Goal: Transaction & Acquisition: Purchase product/service

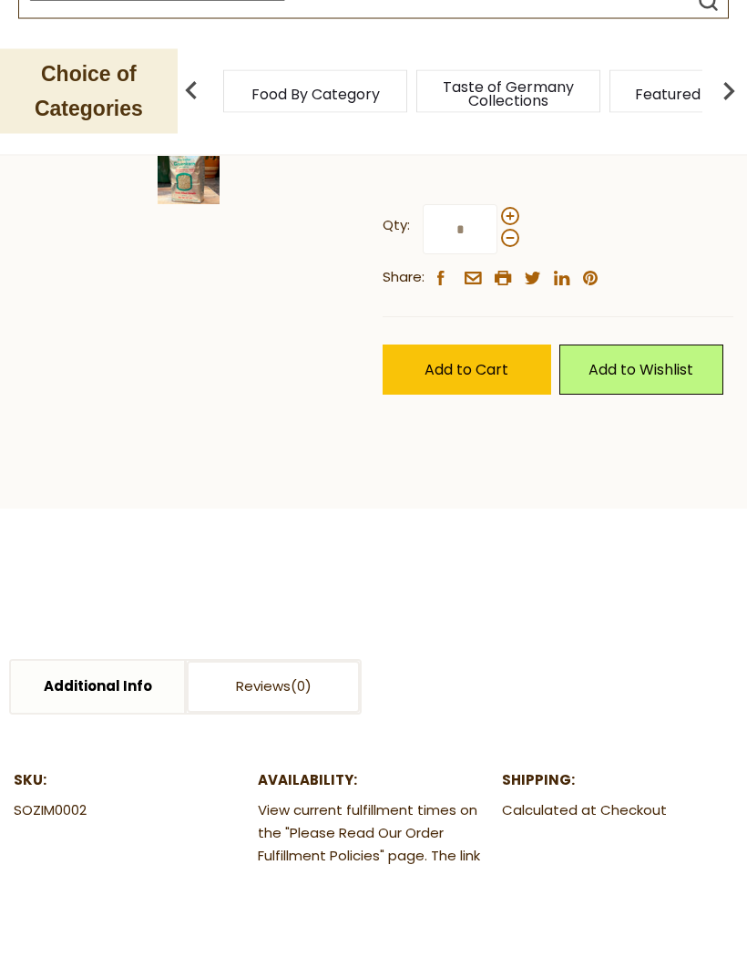
click at [209, 232] on img at bounding box center [189, 57] width 351 height 351
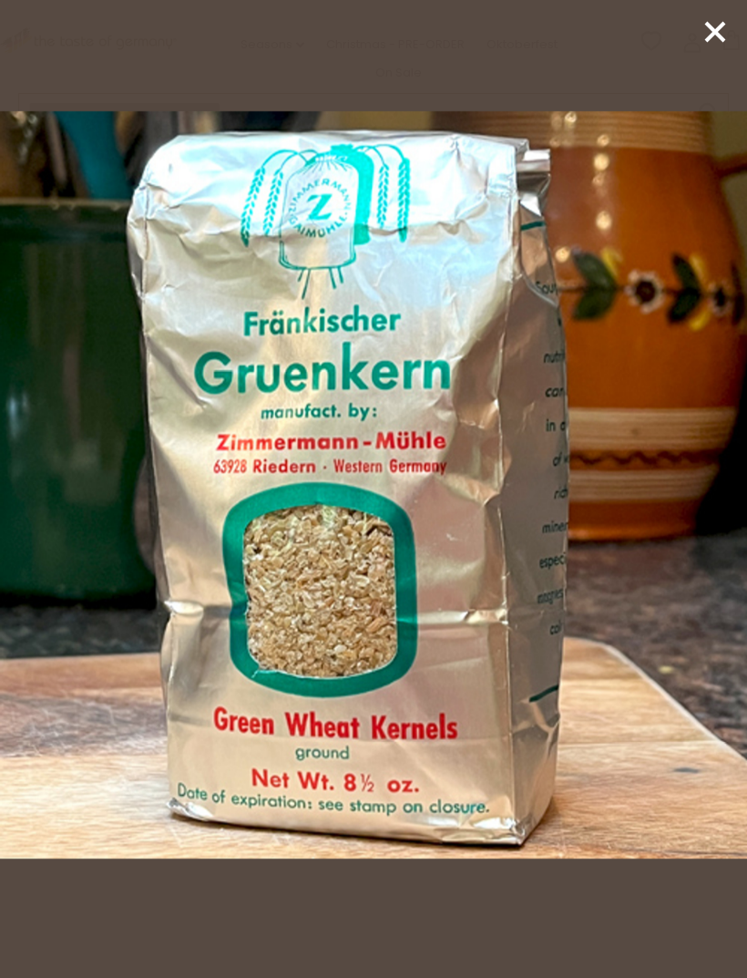
click at [709, 38] on line at bounding box center [715, 32] width 18 height 18
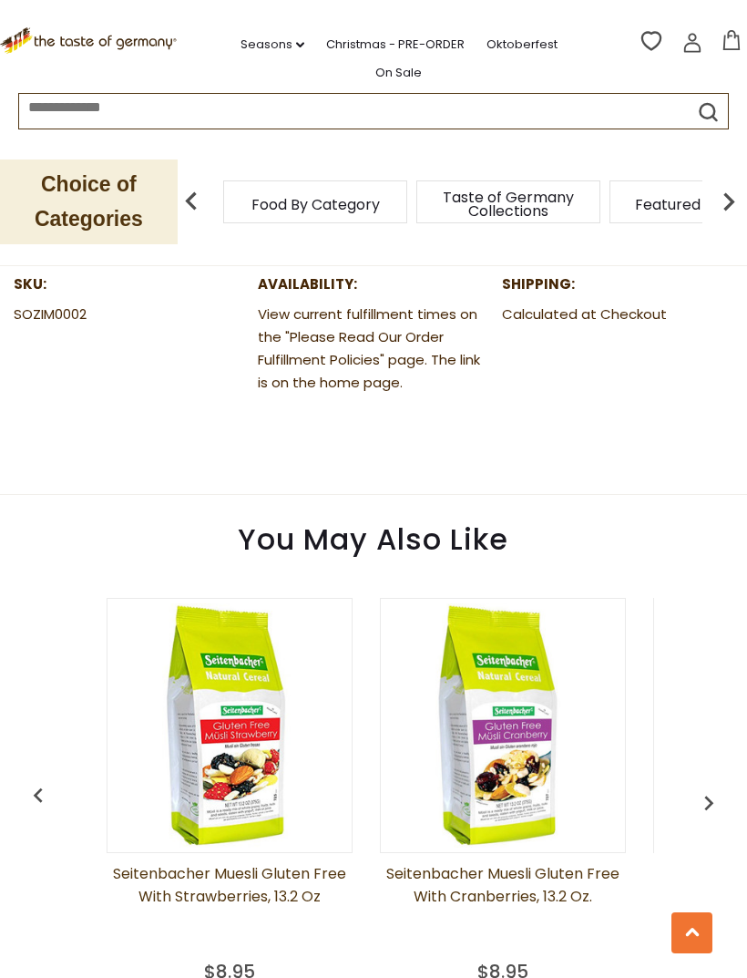
scroll to position [0, 0]
click at [248, 819] on img at bounding box center [230, 725] width 244 height 244
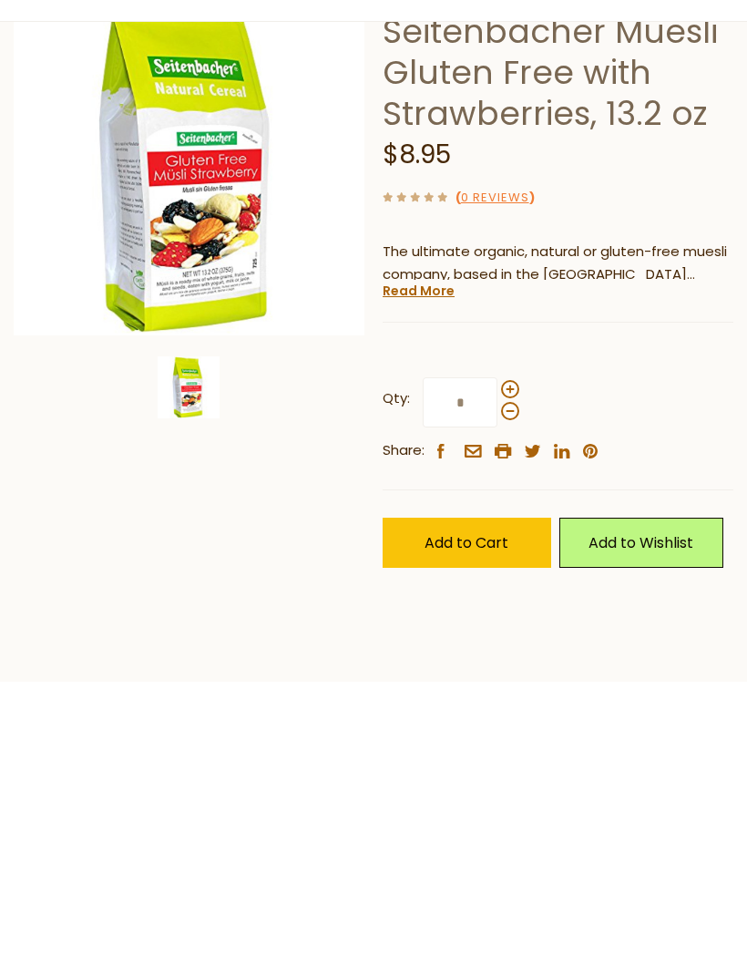
click at [245, 229] on img at bounding box center [189, 404] width 351 height 351
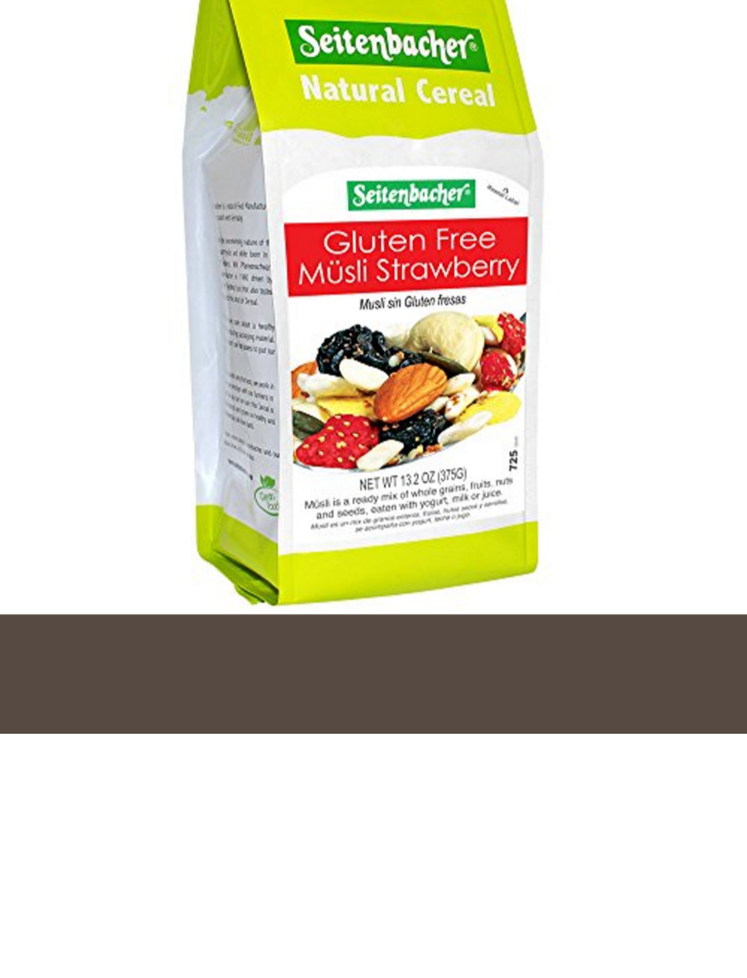
scroll to position [364, 0]
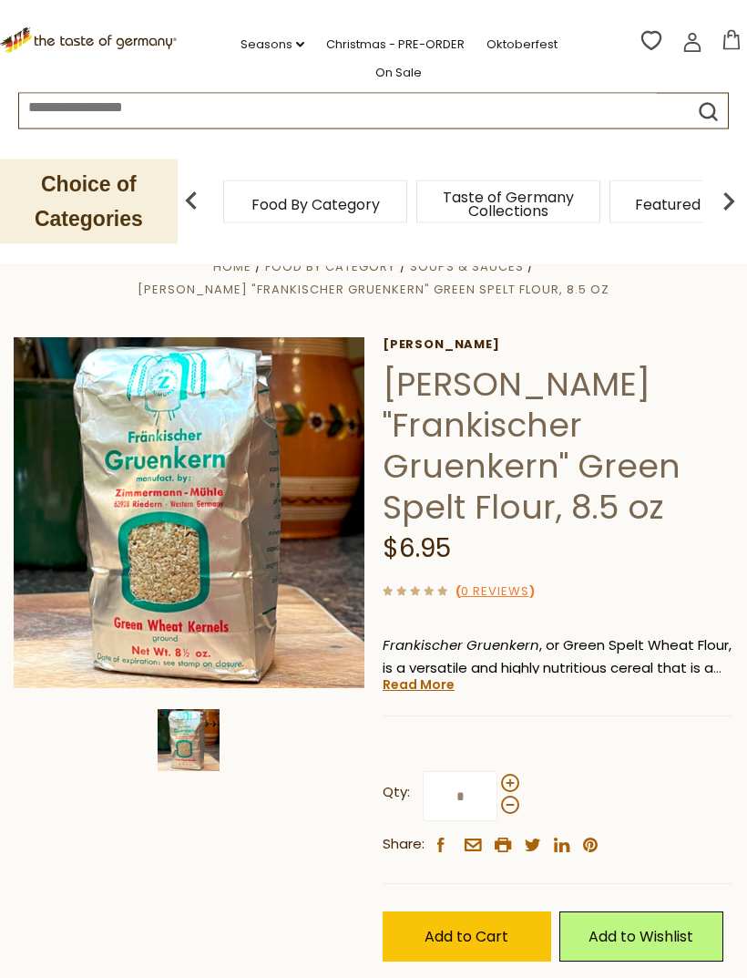
scroll to position [33, 0]
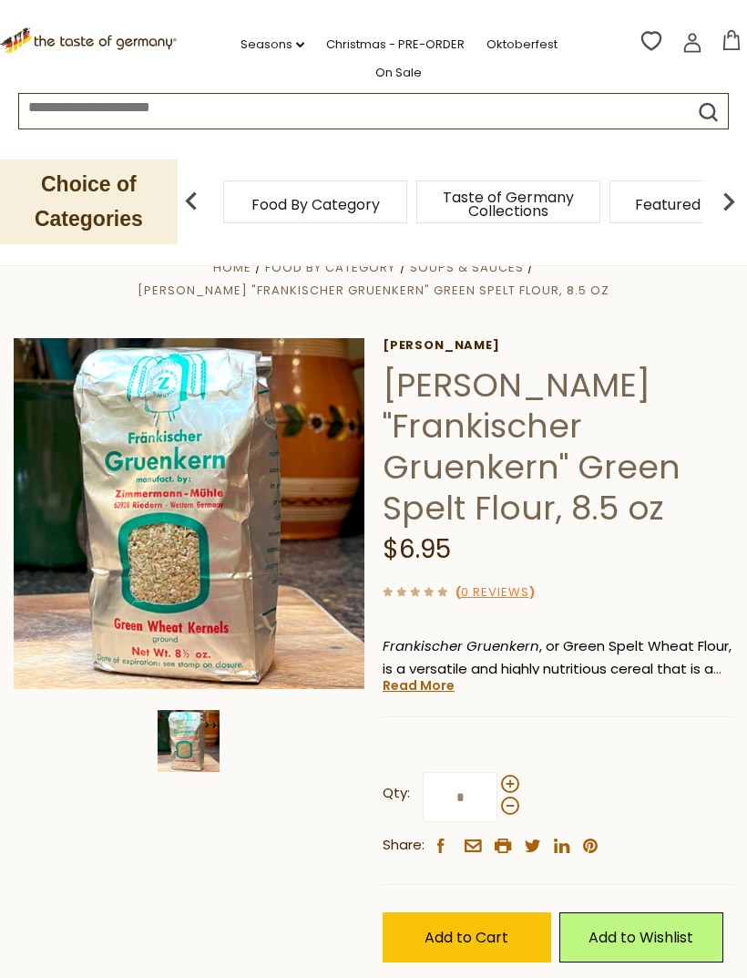
click at [635, 198] on span "Featured Products" at bounding box center [702, 205] width 134 height 14
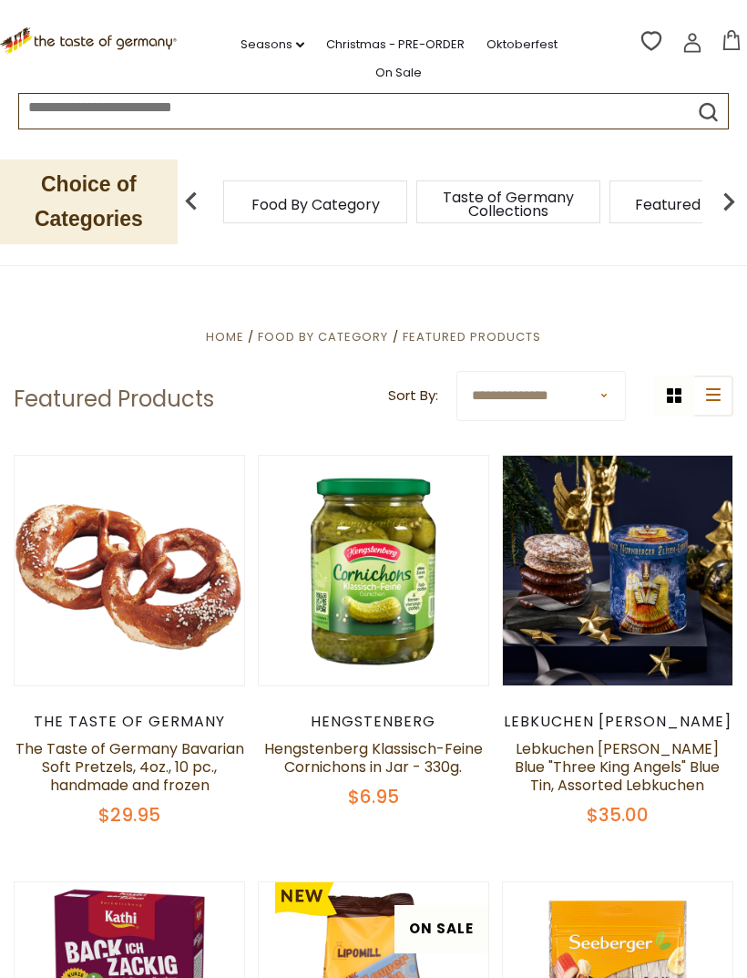
click at [126, 27] on icon ".st0{fill:#EDD300;} .st1{fill:#D33E21;}" at bounding box center [89, 40] width 179 height 27
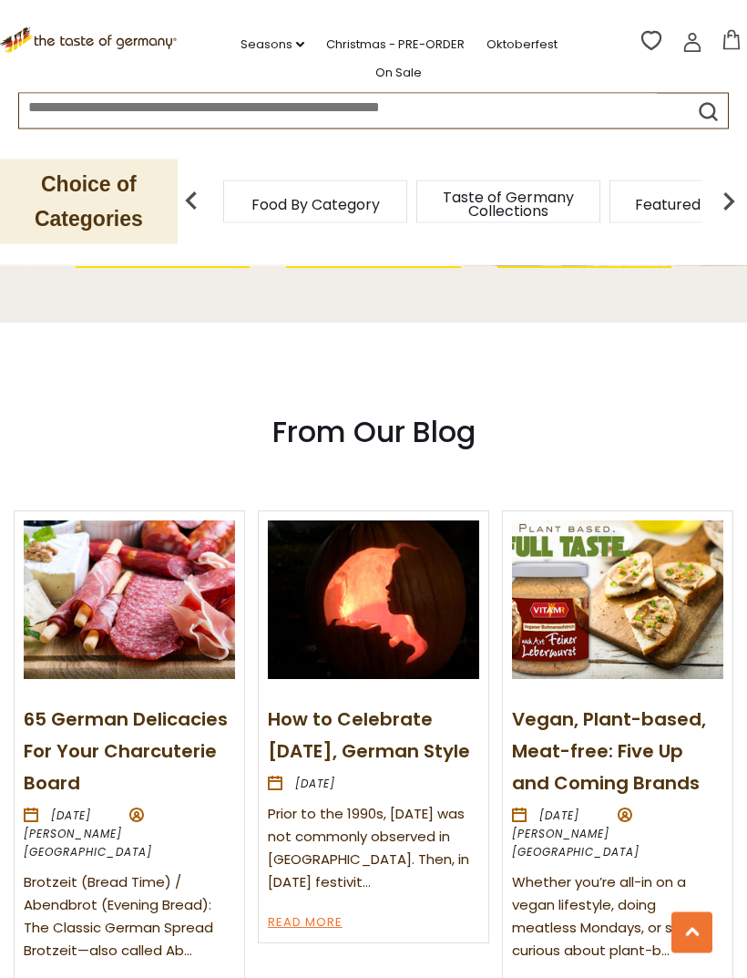
scroll to position [1750, 0]
click at [714, 871] on div "Whether you’re all-in on a vegan lifestyle, doing meatless Mondays, or simply c…" at bounding box center [617, 916] width 211 height 91
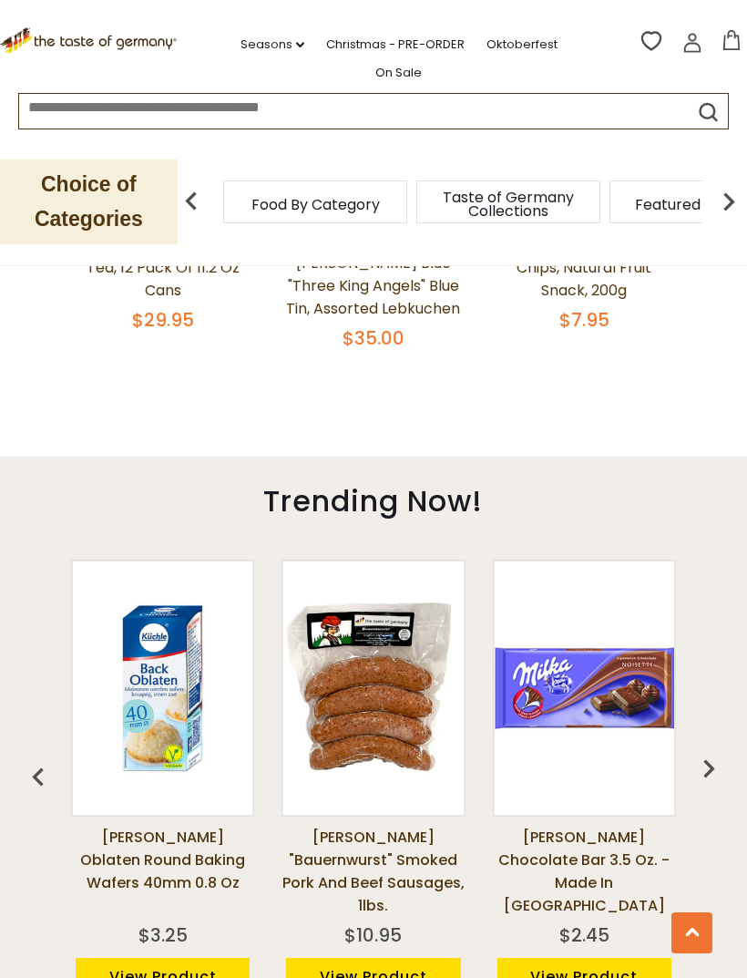
scroll to position [0, 0]
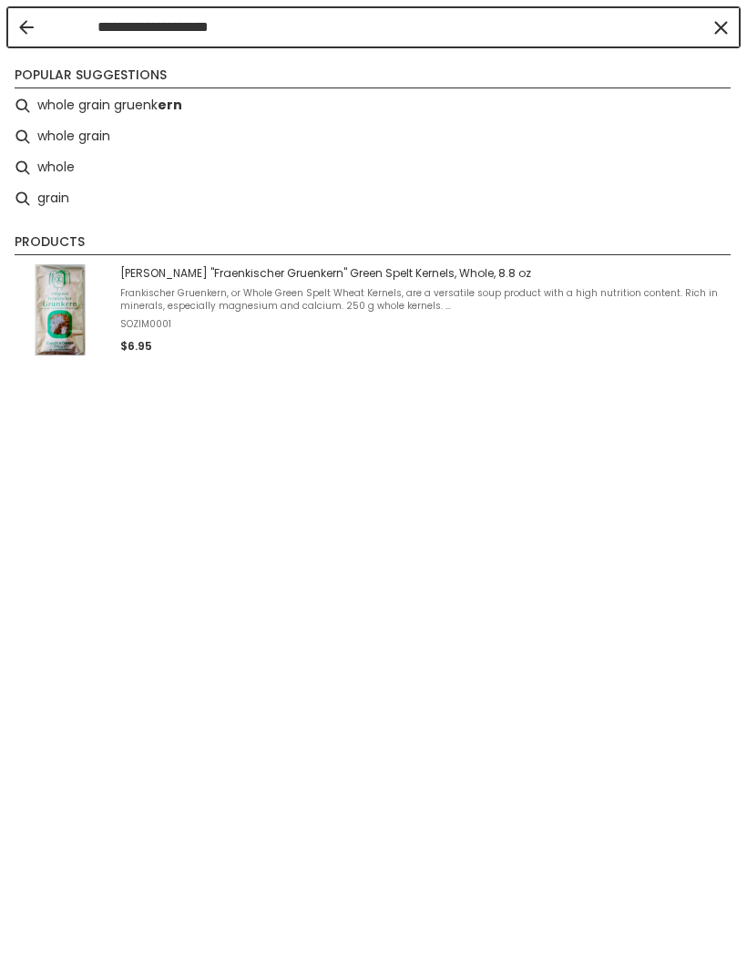
type input "**********"
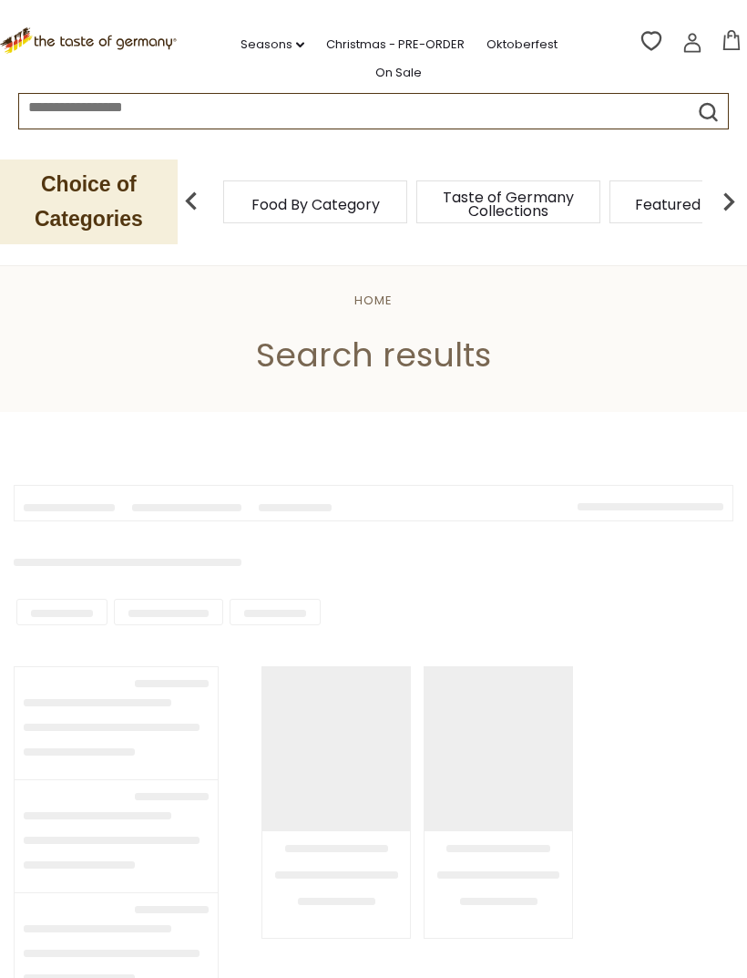
type input "**********"
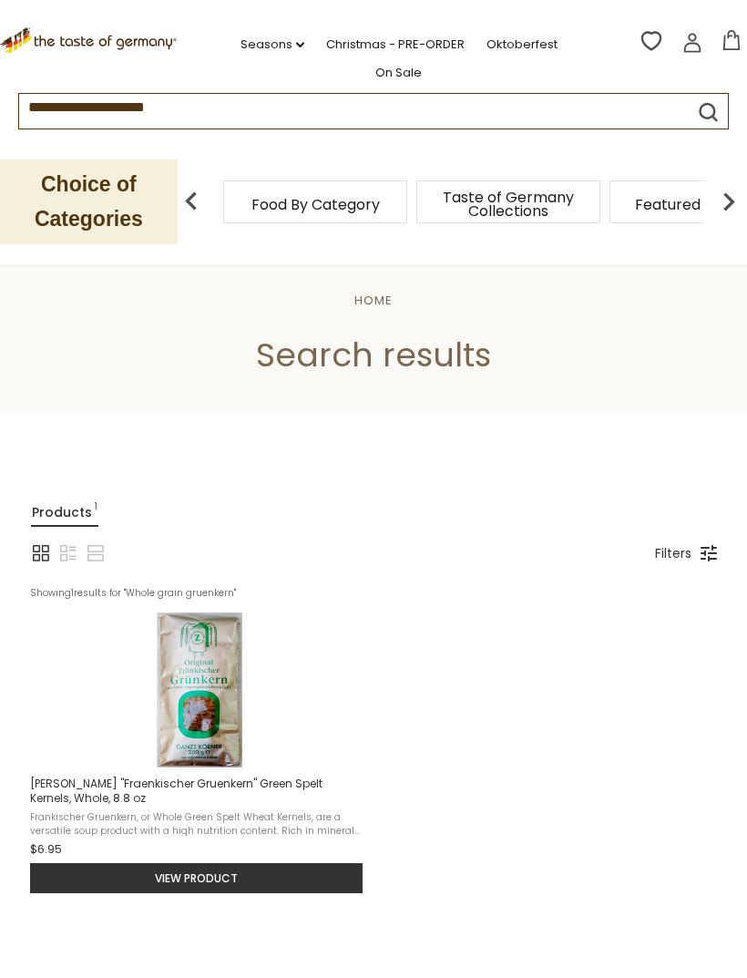
click at [203, 669] on img at bounding box center [199, 689] width 155 height 155
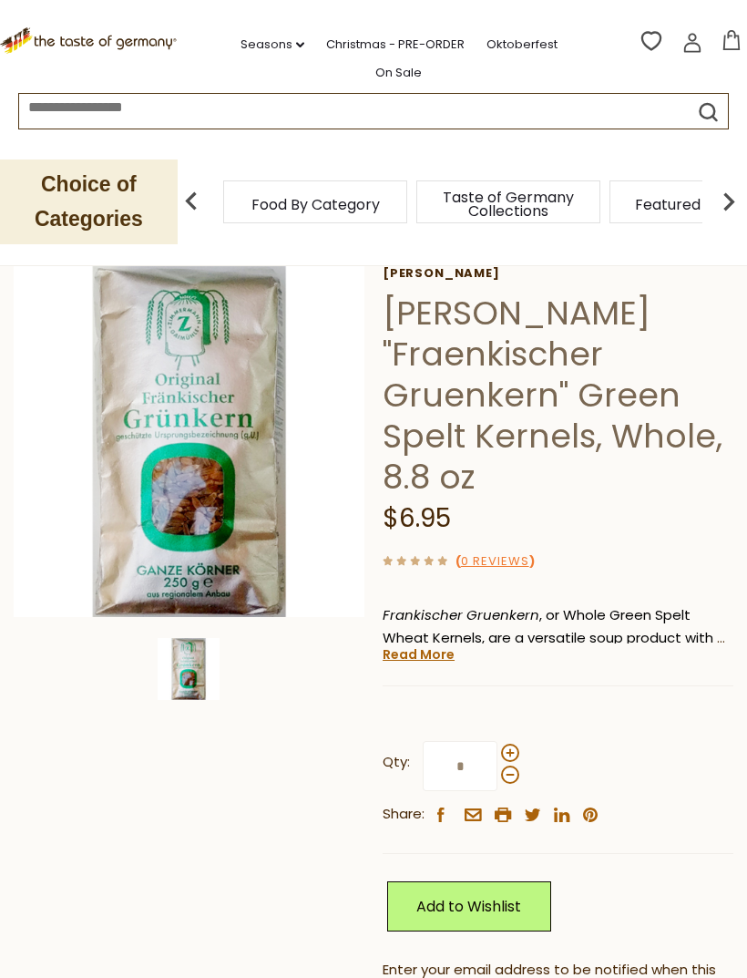
scroll to position [77, 0]
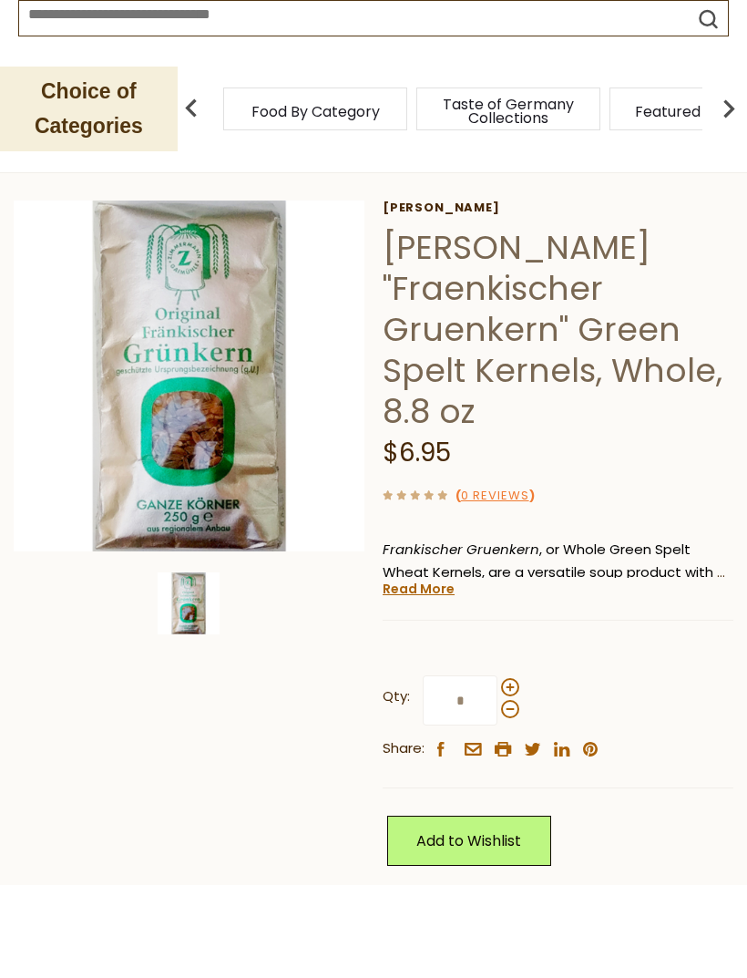
click at [440, 672] on link "Read More" at bounding box center [419, 681] width 72 height 18
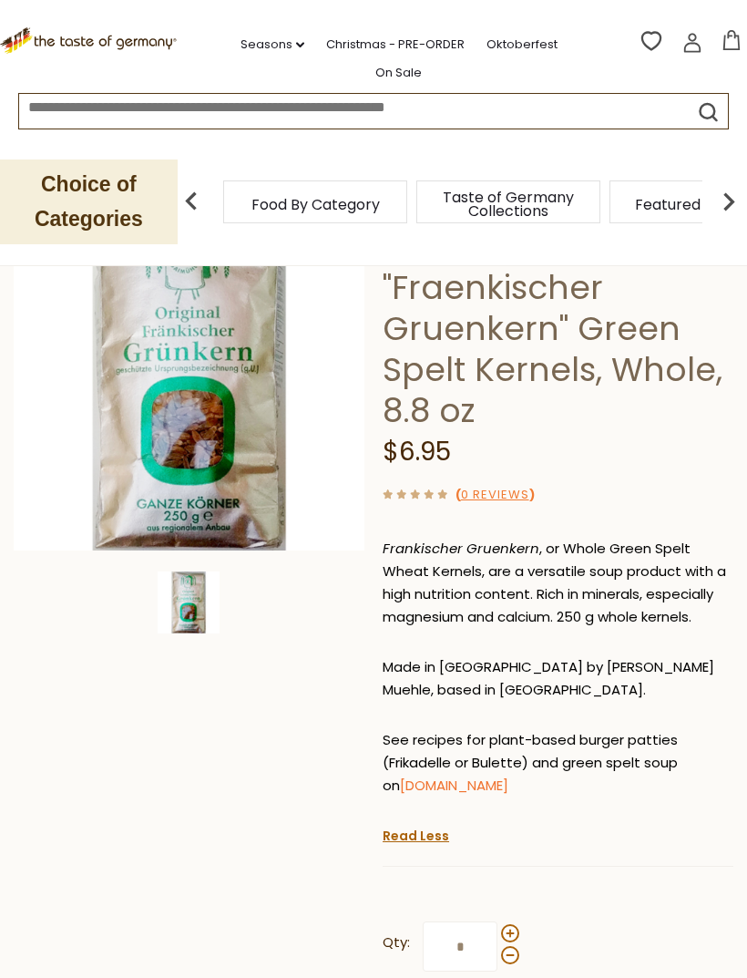
click at [742, 655] on div "Home Food By Category Plant-Based Zimmermann-Muehle "Fraenkischer Gruenkern" Gr…" at bounding box center [373, 723] width 747 height 1211
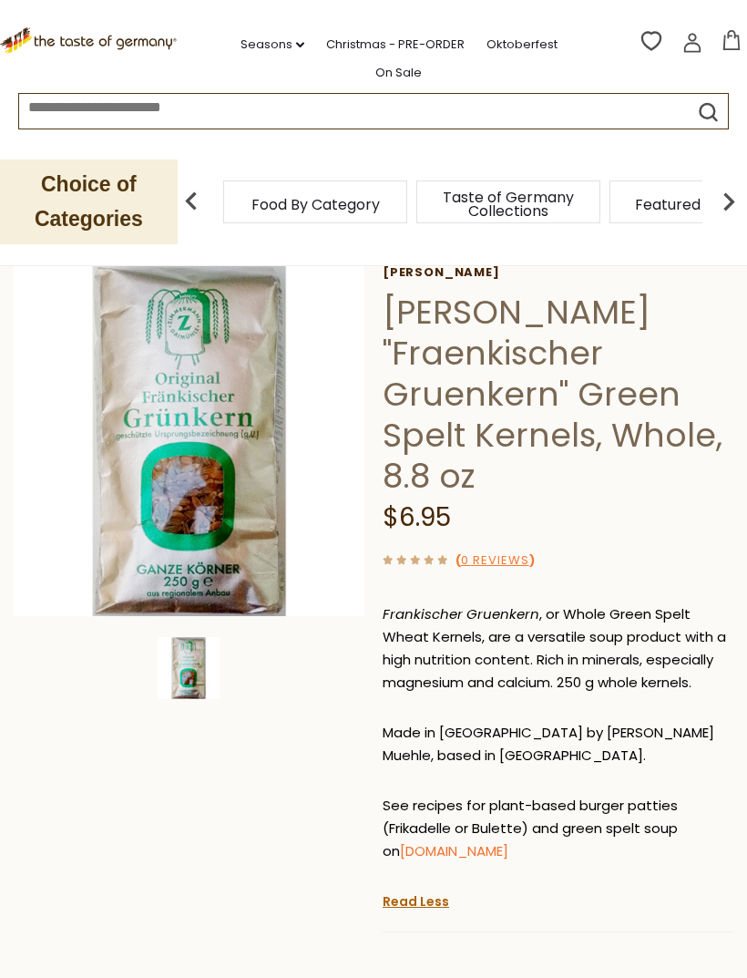
scroll to position [0, 0]
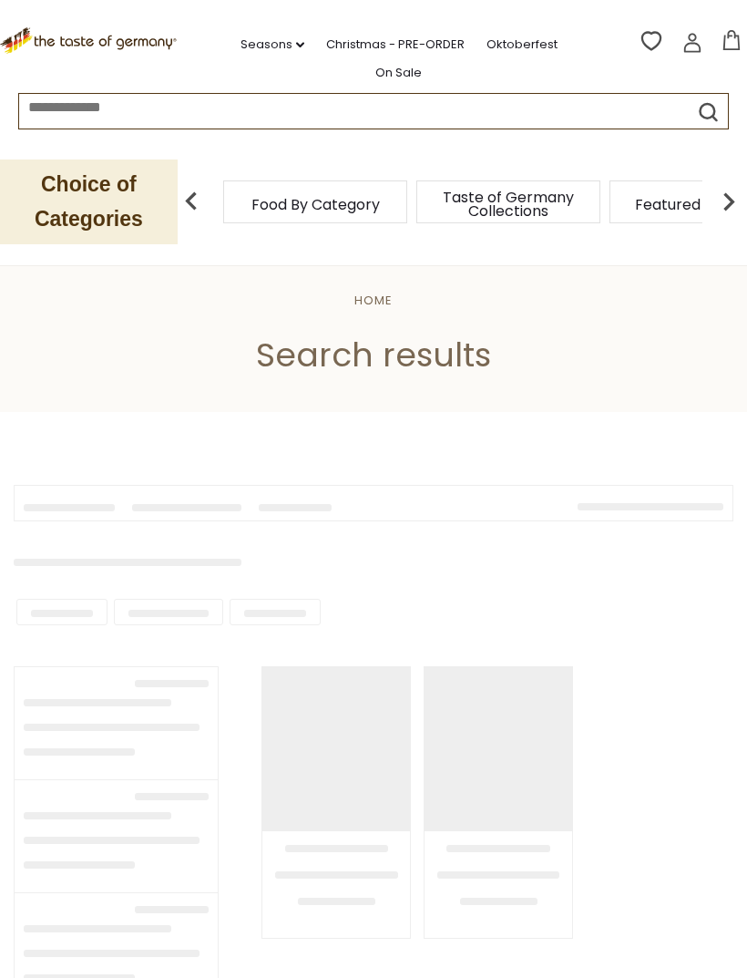
type input "**********"
